Goal: Communication & Community: Ask a question

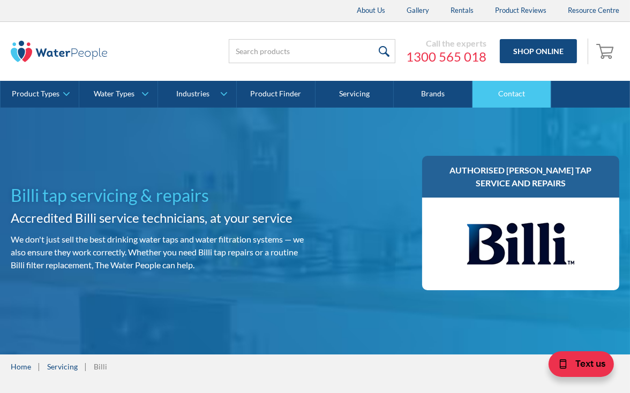
click at [509, 90] on link "Contact" at bounding box center [512, 94] width 79 height 27
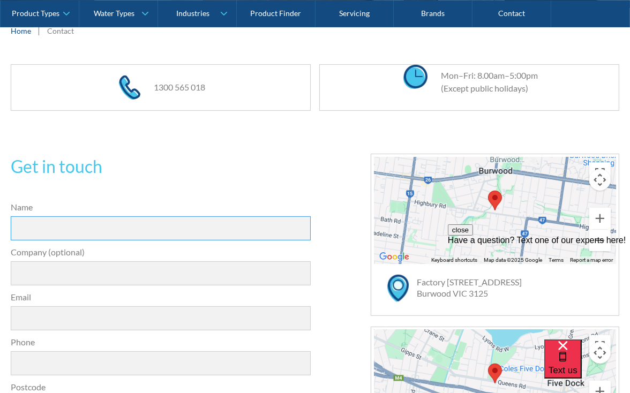
click at [80, 228] on input "Name" at bounding box center [161, 229] width 300 height 24
type input "Melissa Wheeler"
type input "melsmarketresearch@gmail.com"
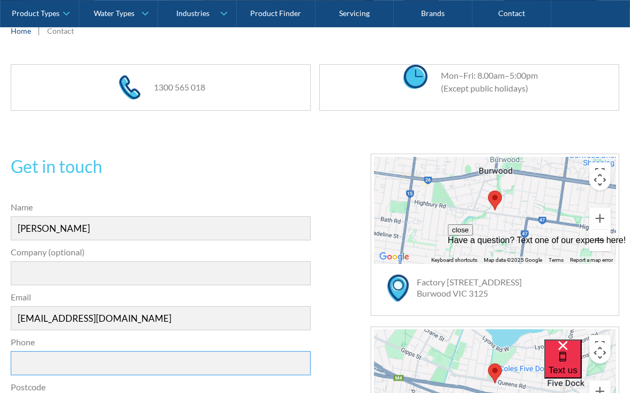
type input "0410567926"
type input "2224"
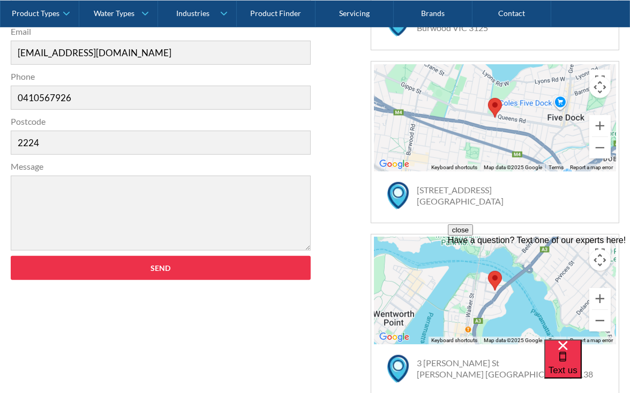
scroll to position [482, 0]
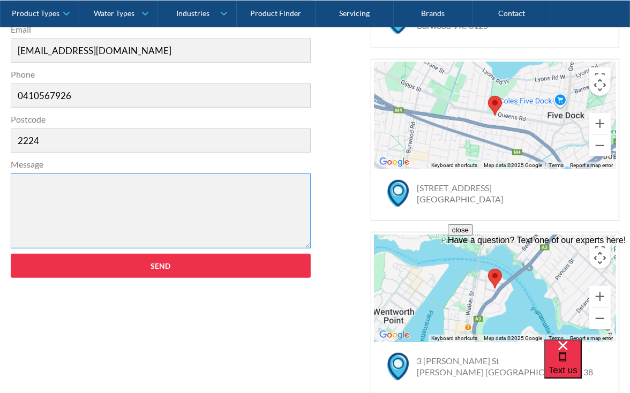
click at [36, 202] on textarea "Message" at bounding box center [161, 211] width 300 height 75
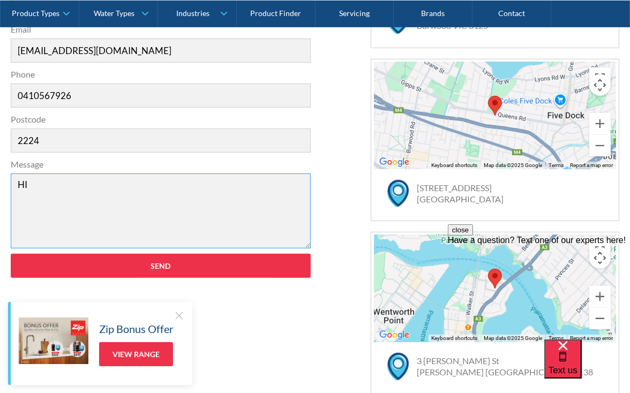
type textarea "H"
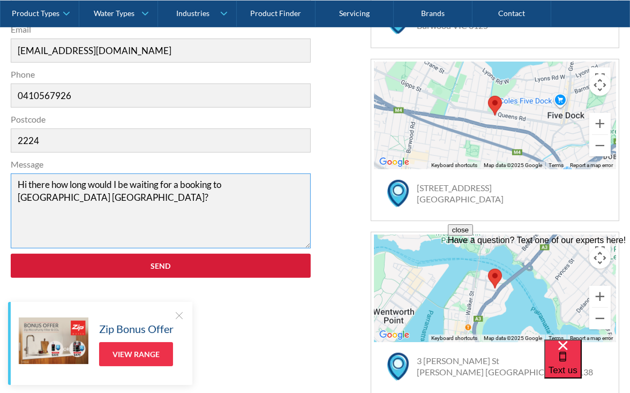
type textarea "Hi there how long would I be waiting for a booking to Sylvania NSW?"
click at [145, 265] on input "Send" at bounding box center [161, 266] width 300 height 24
